Goal: Transaction & Acquisition: Subscribe to service/newsletter

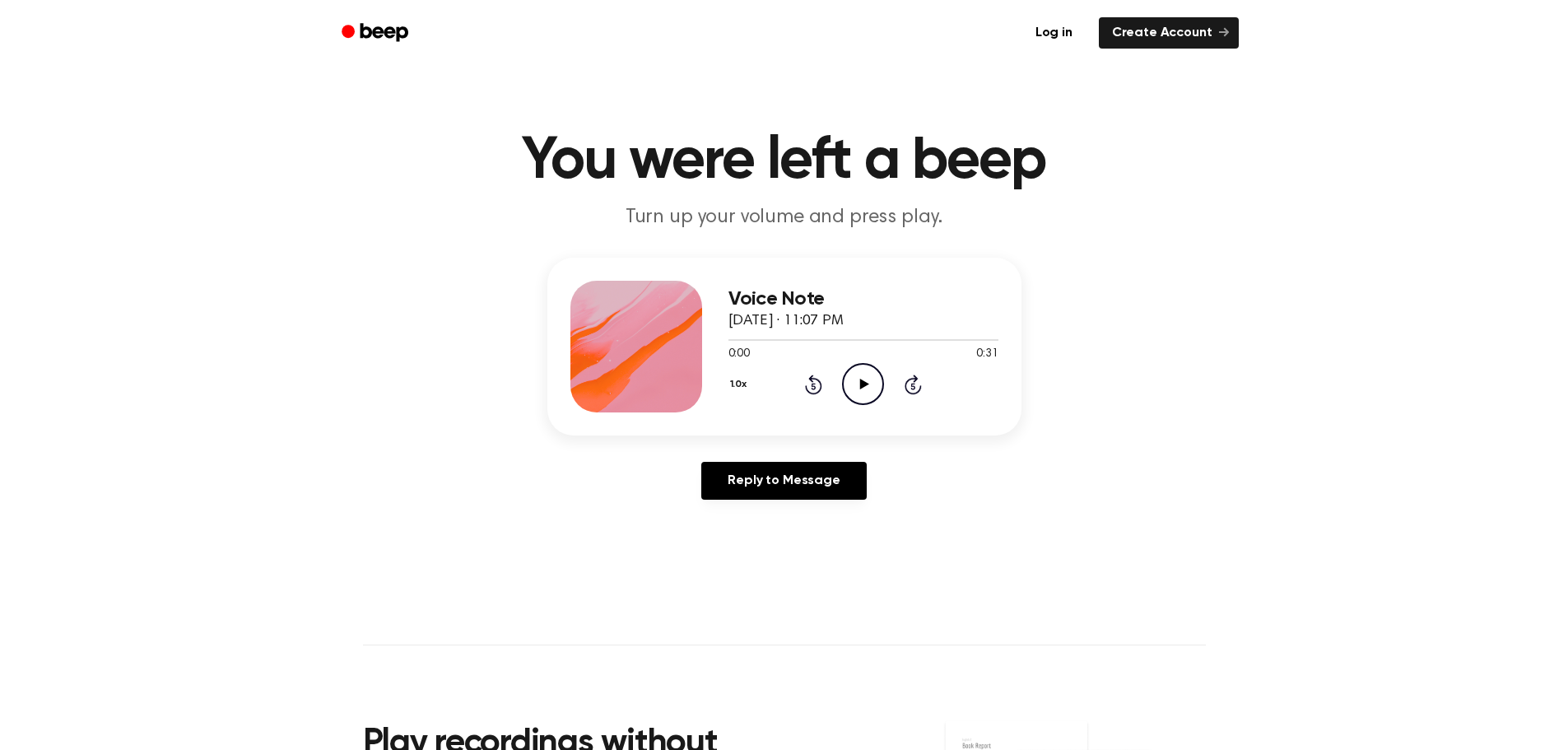
click at [873, 384] on icon "Play Audio" at bounding box center [863, 384] width 42 height 42
click at [1069, 38] on link "Log in" at bounding box center [1054, 33] width 70 height 38
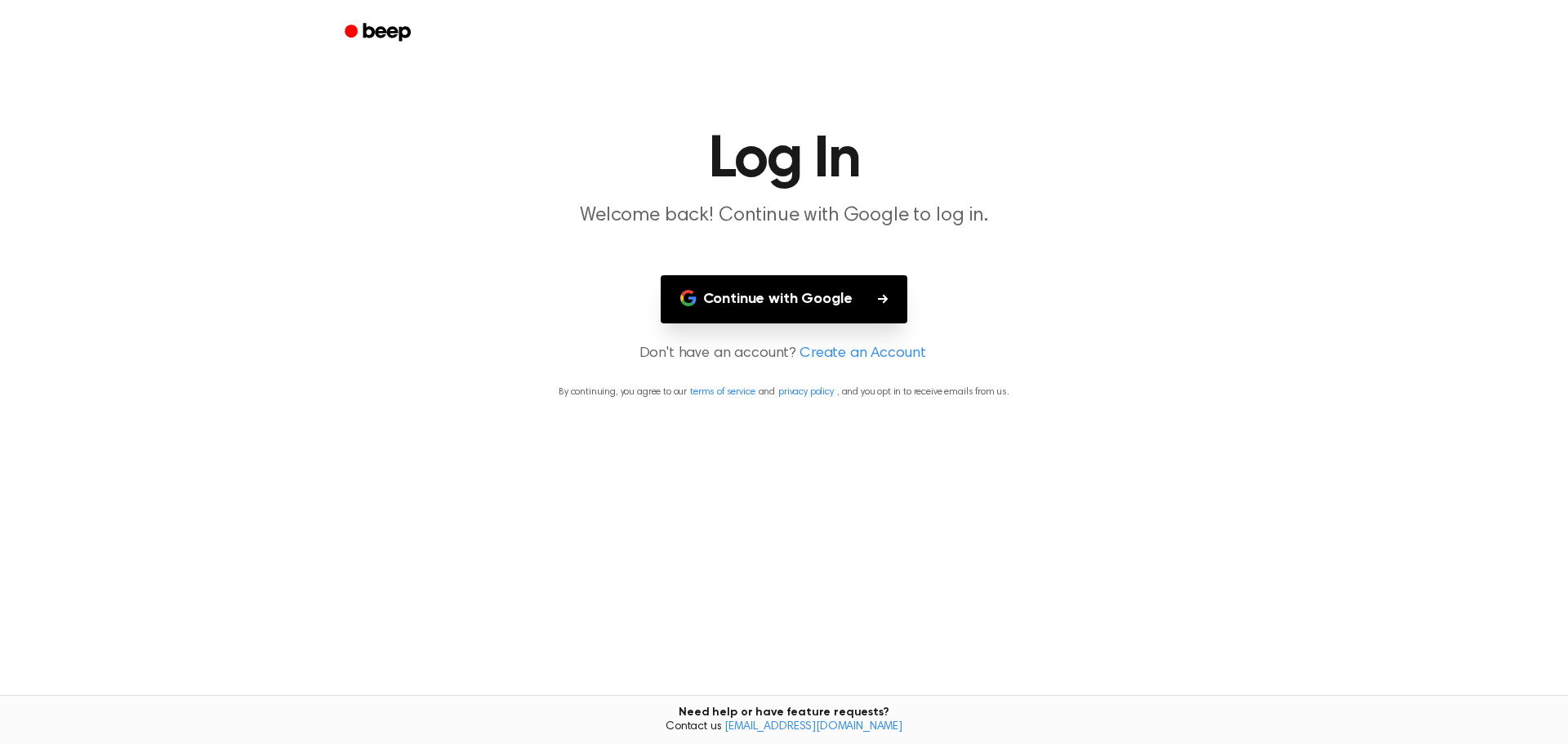
click at [830, 303] on button "Continue with Google" at bounding box center [784, 299] width 248 height 48
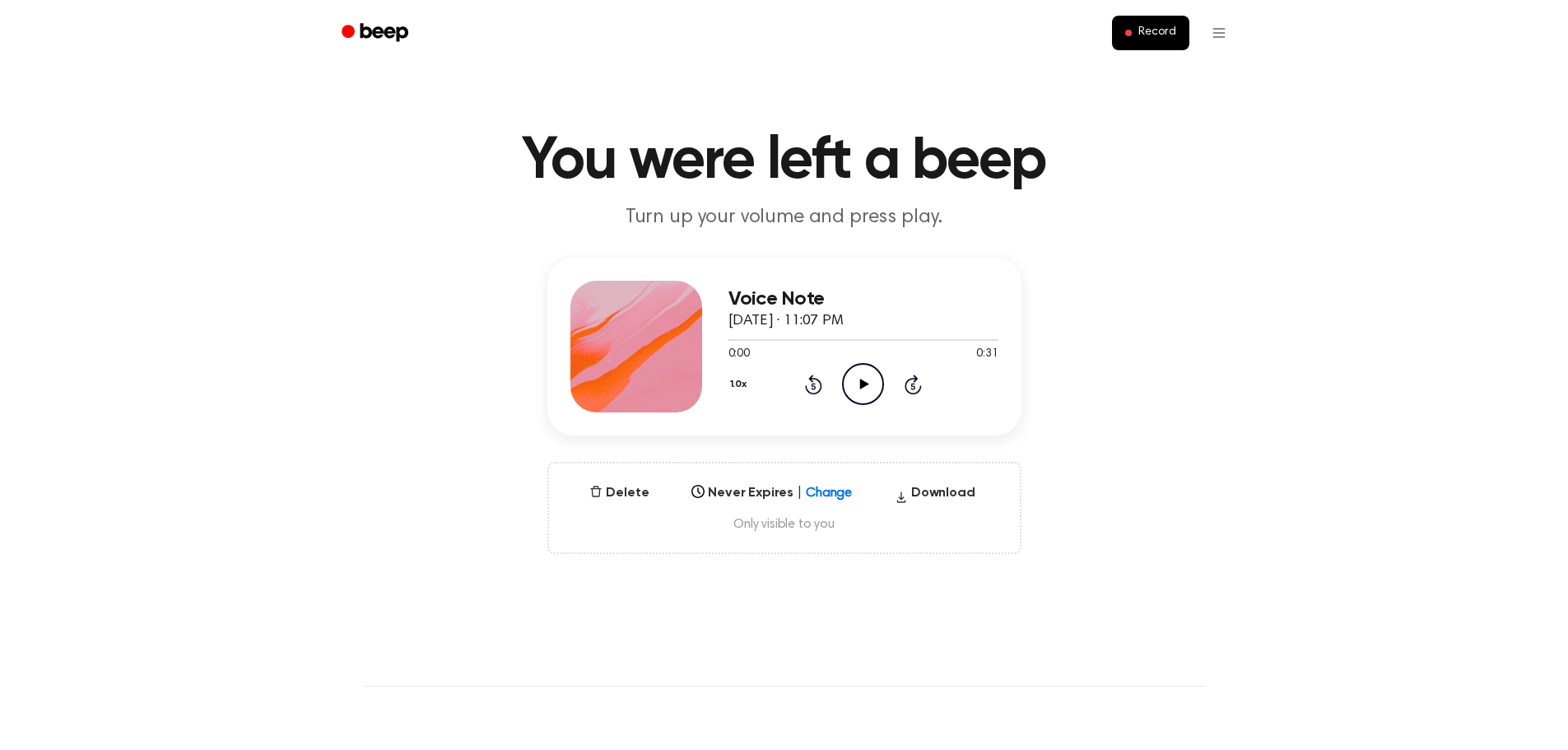
click at [859, 384] on icon "Play Audio" at bounding box center [863, 384] width 42 height 42
click at [632, 497] on button "Delete" at bounding box center [619, 493] width 73 height 20
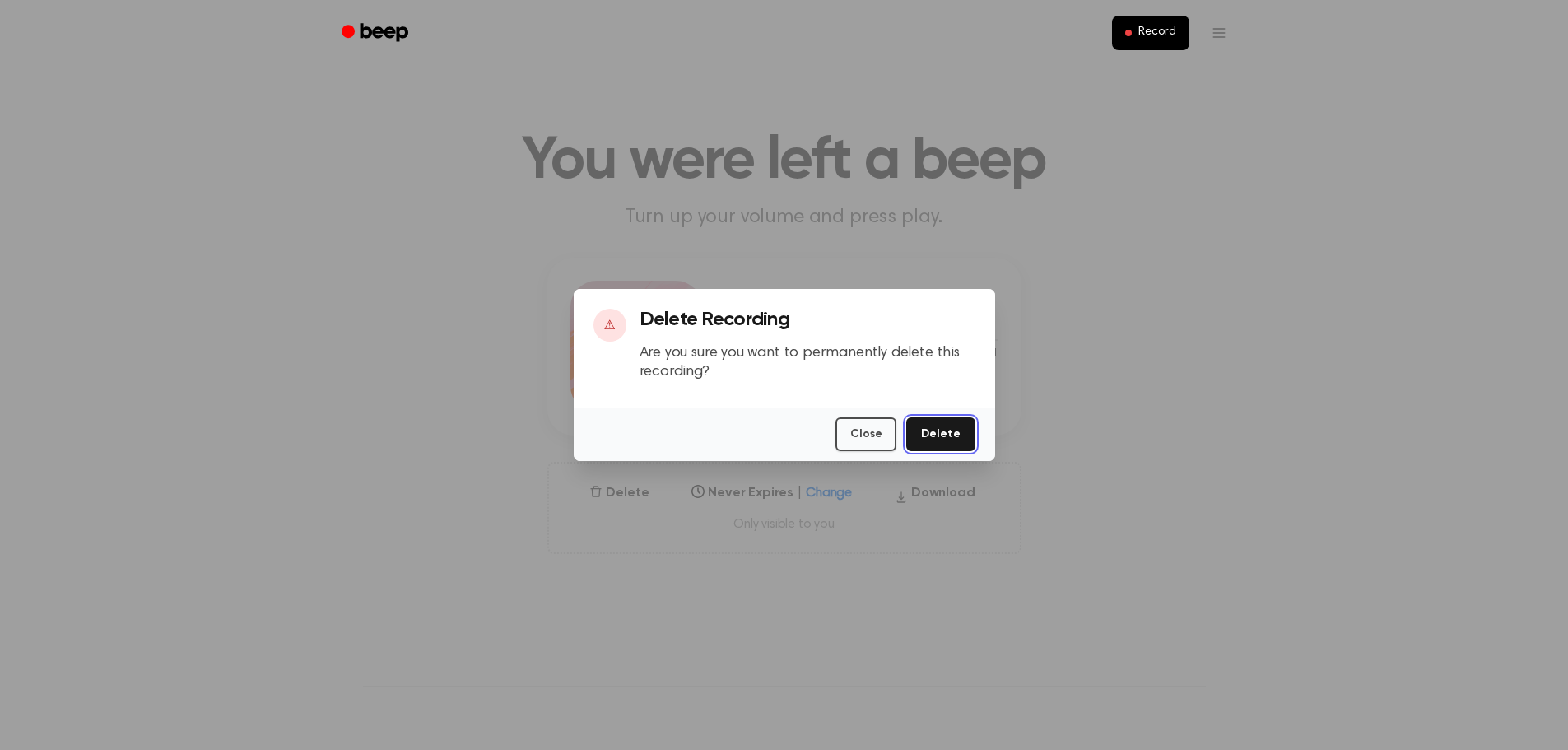
click at [930, 434] on button "Delete" at bounding box center [940, 434] width 68 height 34
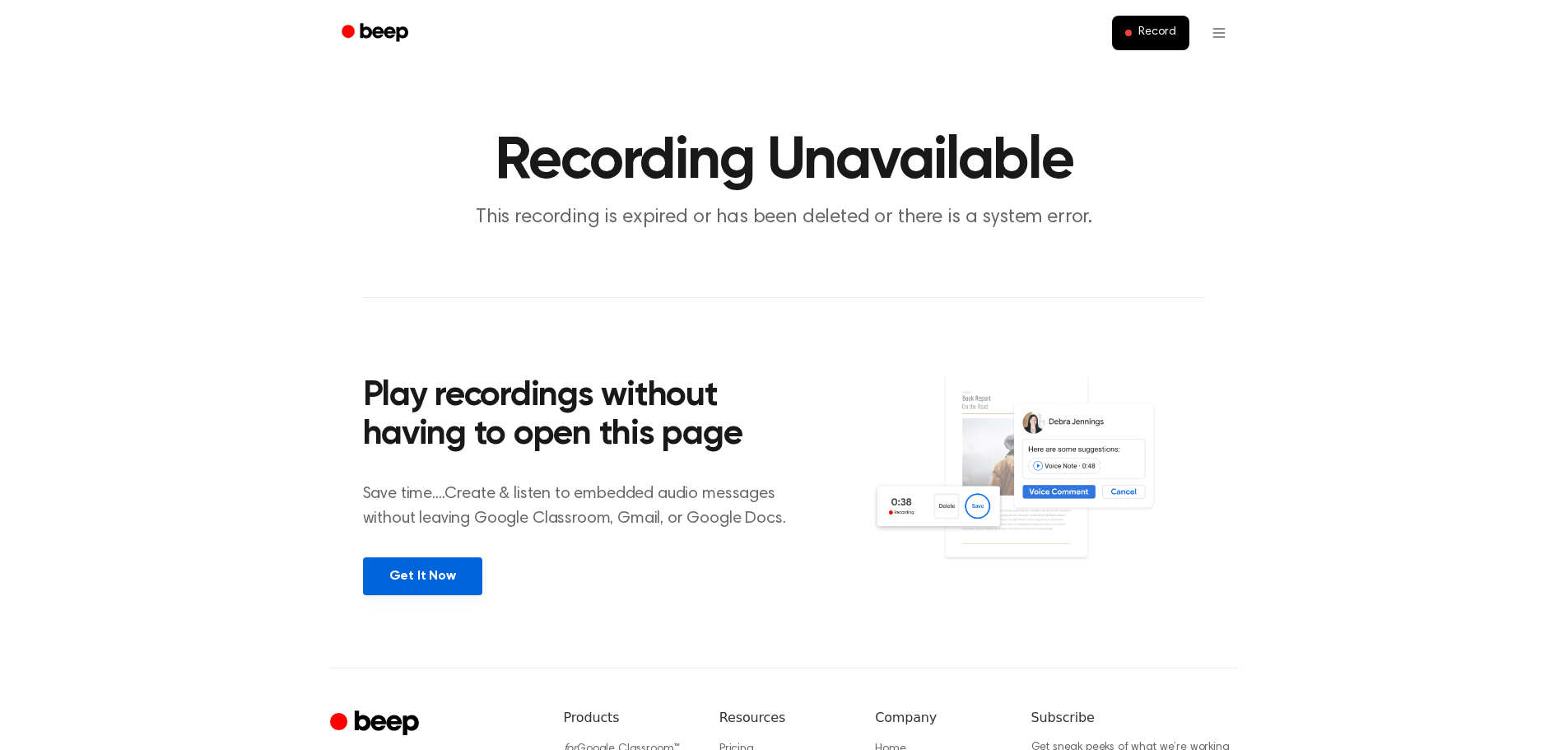
click at [438, 578] on link "Get It Now" at bounding box center [423, 576] width 119 height 38
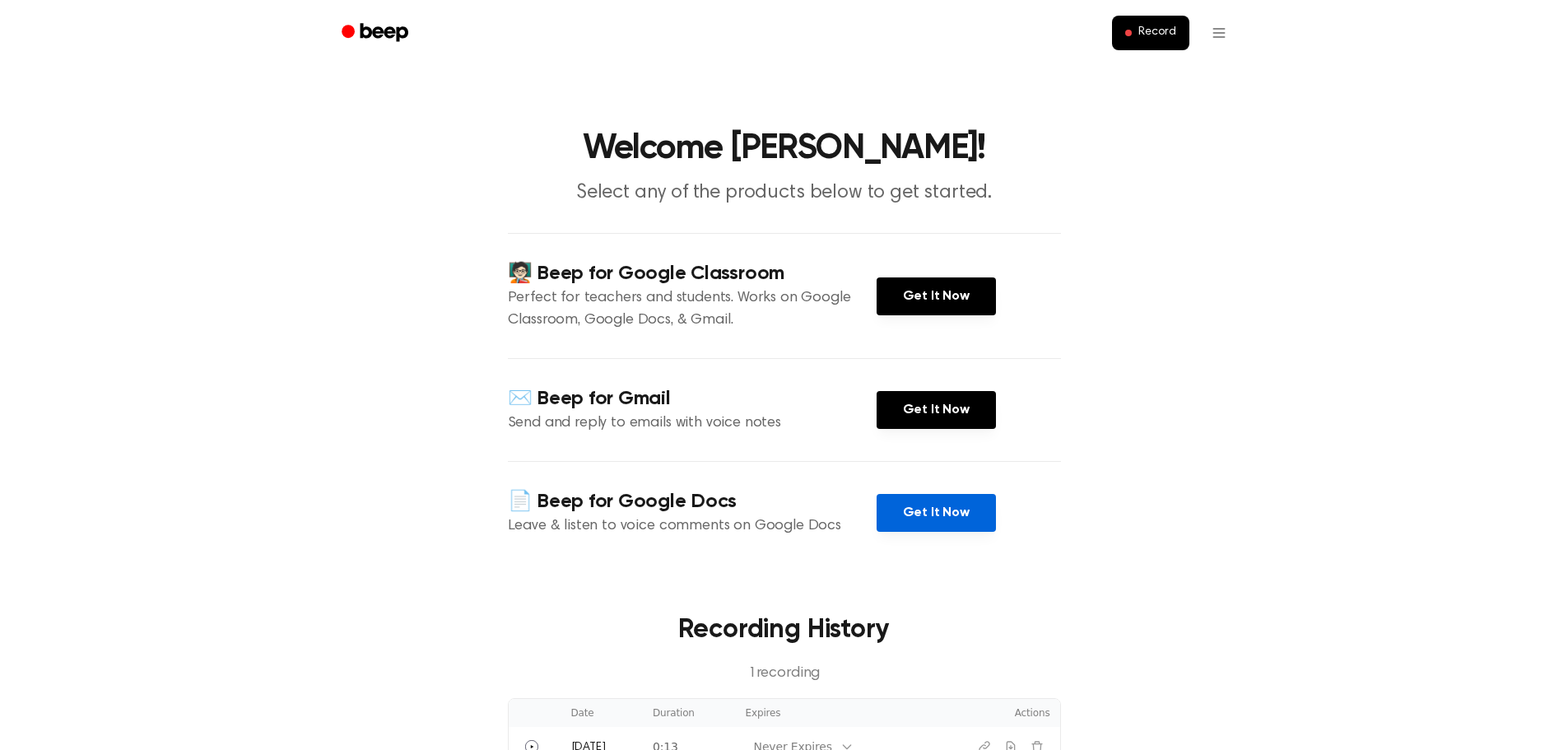
click at [941, 520] on link "Get It Now" at bounding box center [936, 513] width 119 height 38
